Goal: Task Accomplishment & Management: Manage account settings

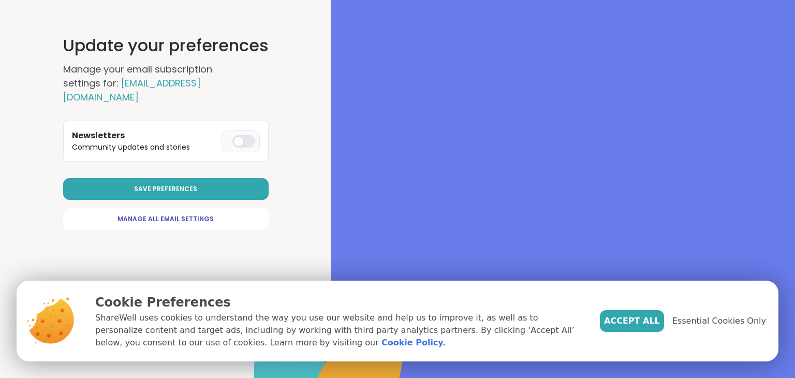
drag, startPoint x: 0, startPoint y: 0, endPoint x: 234, endPoint y: 126, distance: 265.7
click at [234, 135] on div at bounding box center [243, 141] width 23 height 12
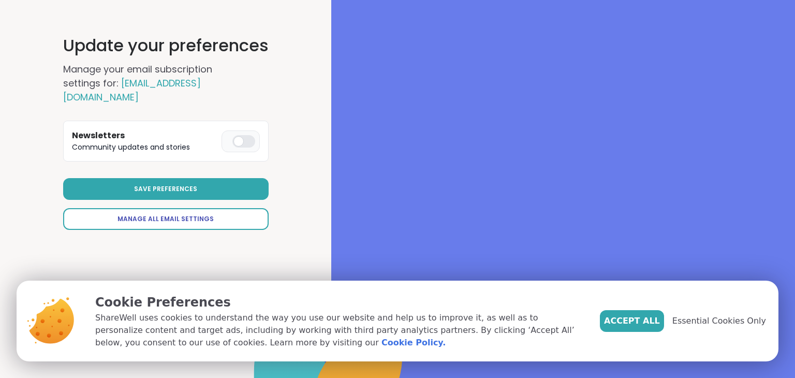
click at [192, 214] on span "Manage All Email Settings" at bounding box center [165, 218] width 96 height 9
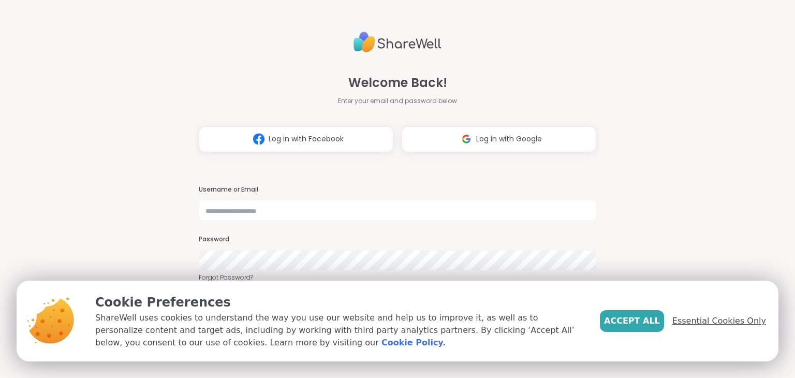
click at [706, 319] on span "Essential Cookies Only" at bounding box center [719, 321] width 94 height 12
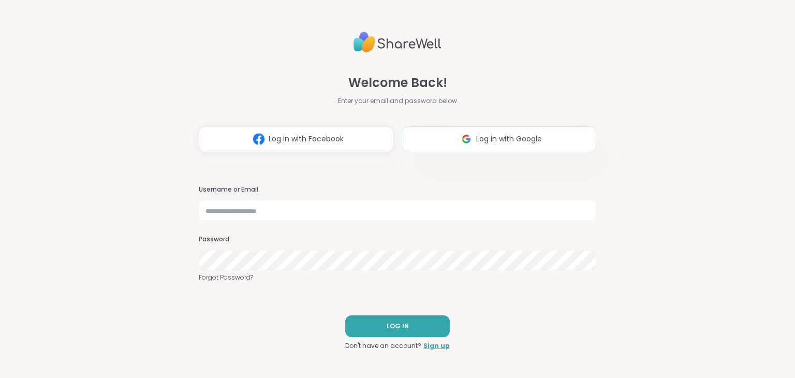
click at [488, 137] on span "Log in with Google" at bounding box center [509, 138] width 66 height 11
select select "**"
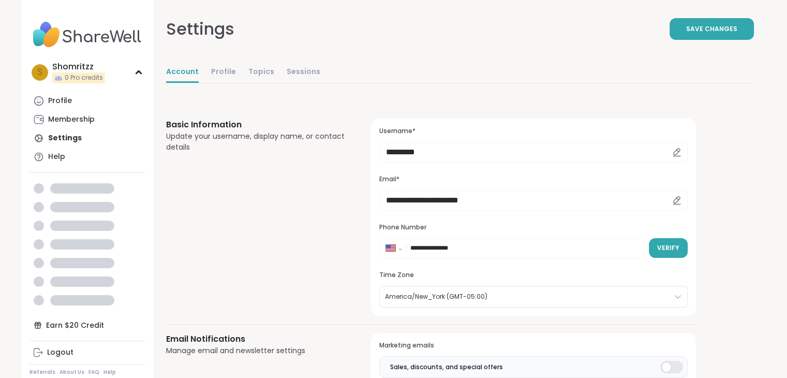
select select "**"
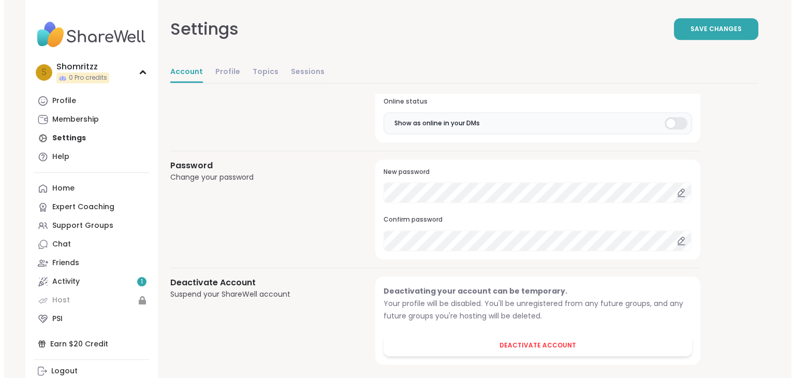
scroll to position [883, 0]
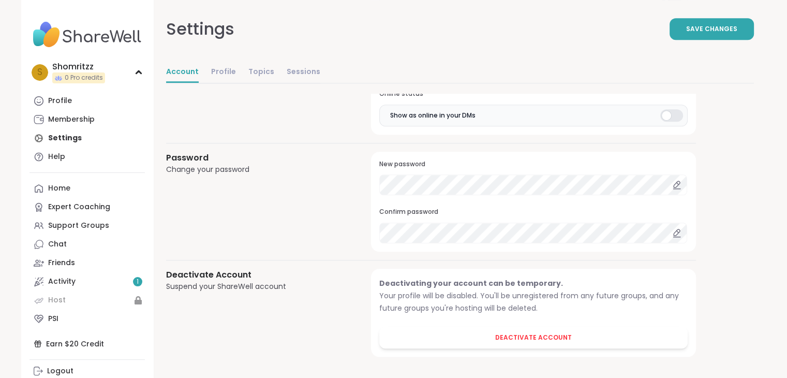
click at [676, 181] on icon at bounding box center [676, 184] width 9 height 9
click at [672, 181] on icon at bounding box center [676, 184] width 9 height 9
click at [676, 229] on icon at bounding box center [676, 232] width 9 height 9
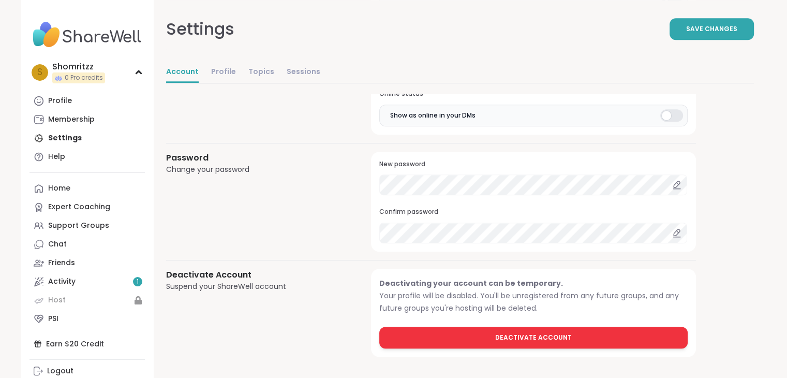
click at [533, 333] on span "Deactivate Account" at bounding box center [533, 337] width 77 height 9
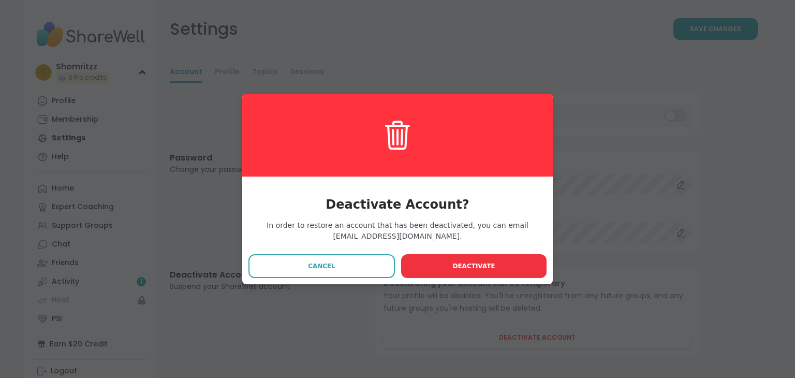
click at [457, 263] on span "Deactivate" at bounding box center [473, 265] width 42 height 9
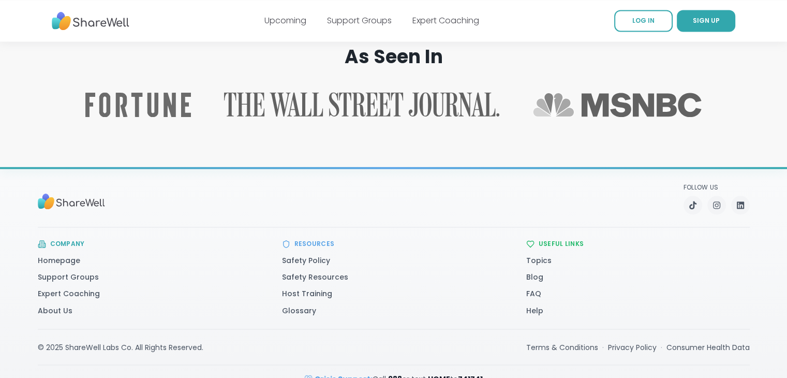
scroll to position [1682, 0]
